Goal: Use online tool/utility: Use online tool/utility

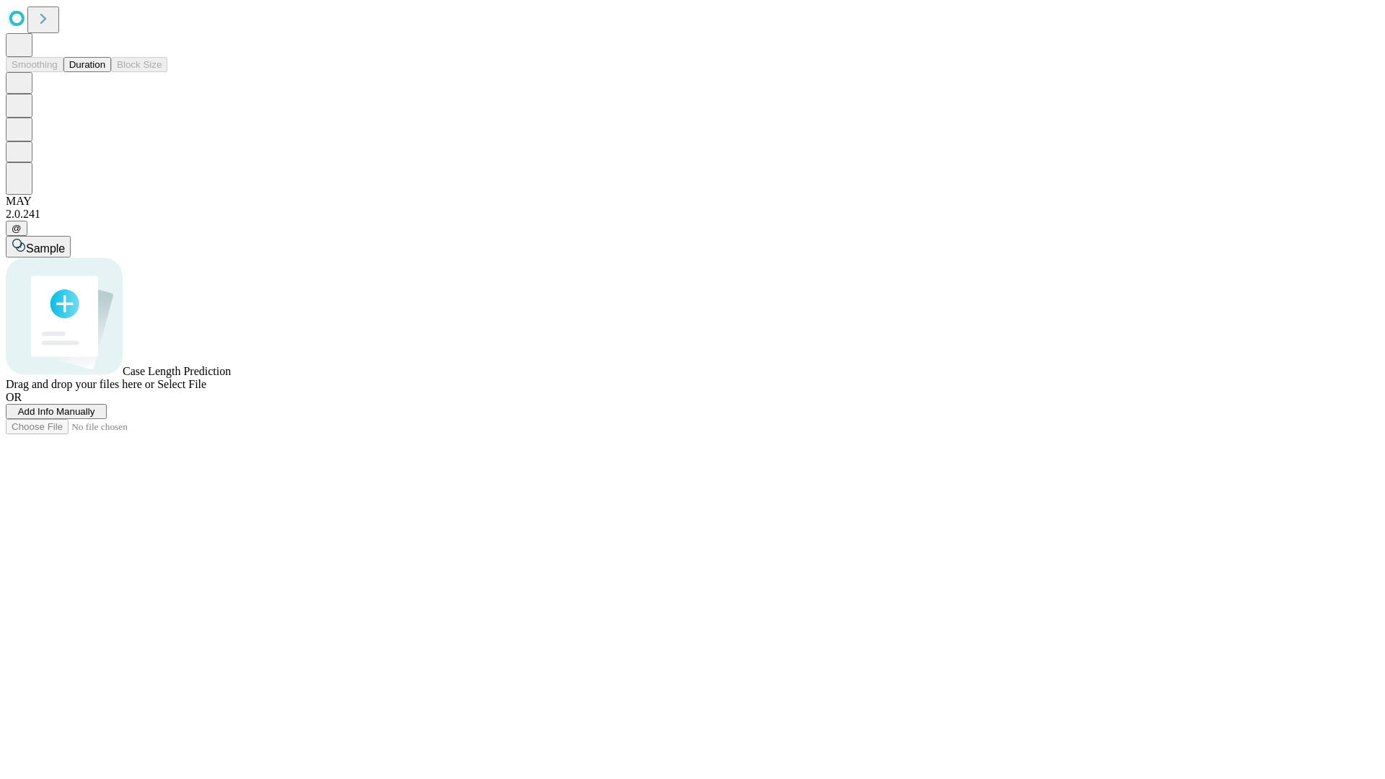
click at [105, 72] on button "Duration" at bounding box center [87, 64] width 48 height 15
click at [206, 390] on span "Select File" at bounding box center [181, 384] width 49 height 12
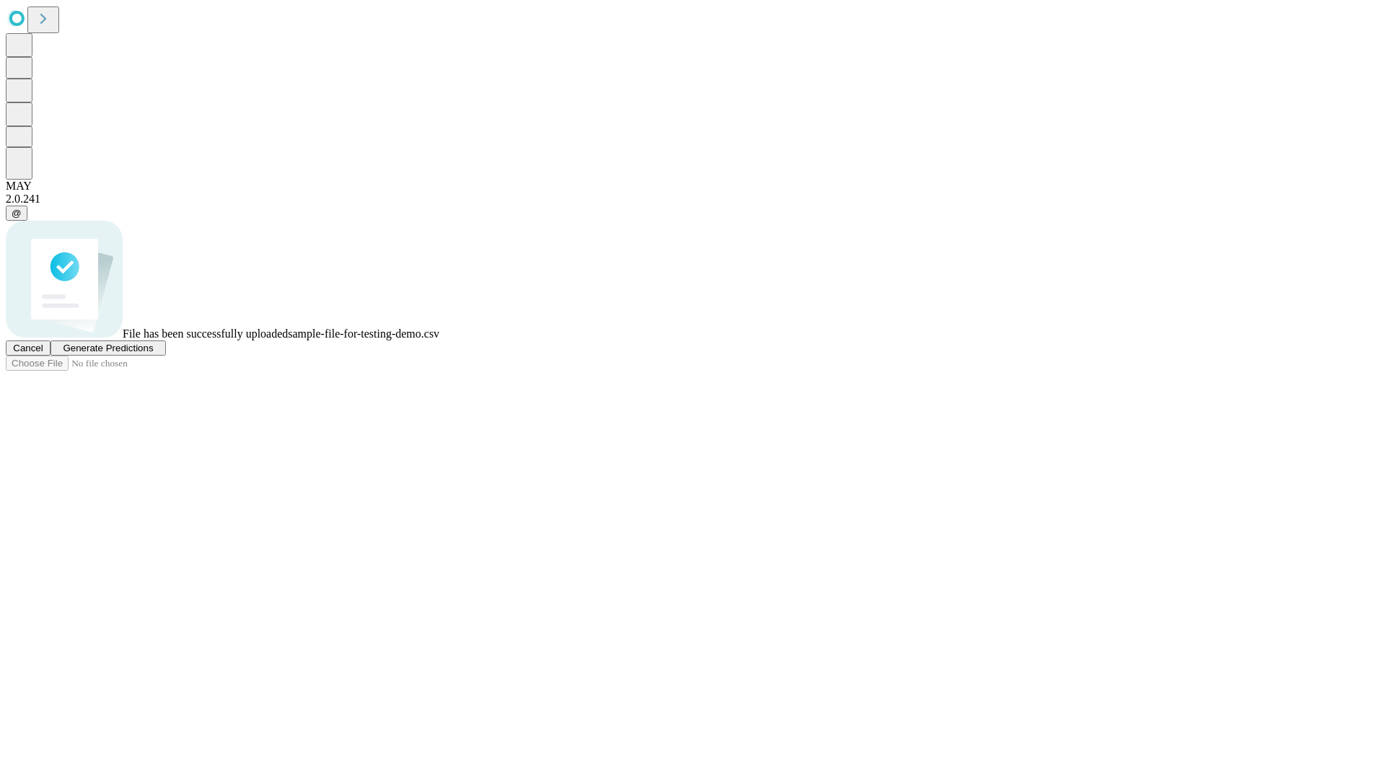
click at [153, 353] on span "Generate Predictions" at bounding box center [108, 348] width 90 height 11
